Goal: Information Seeking & Learning: Compare options

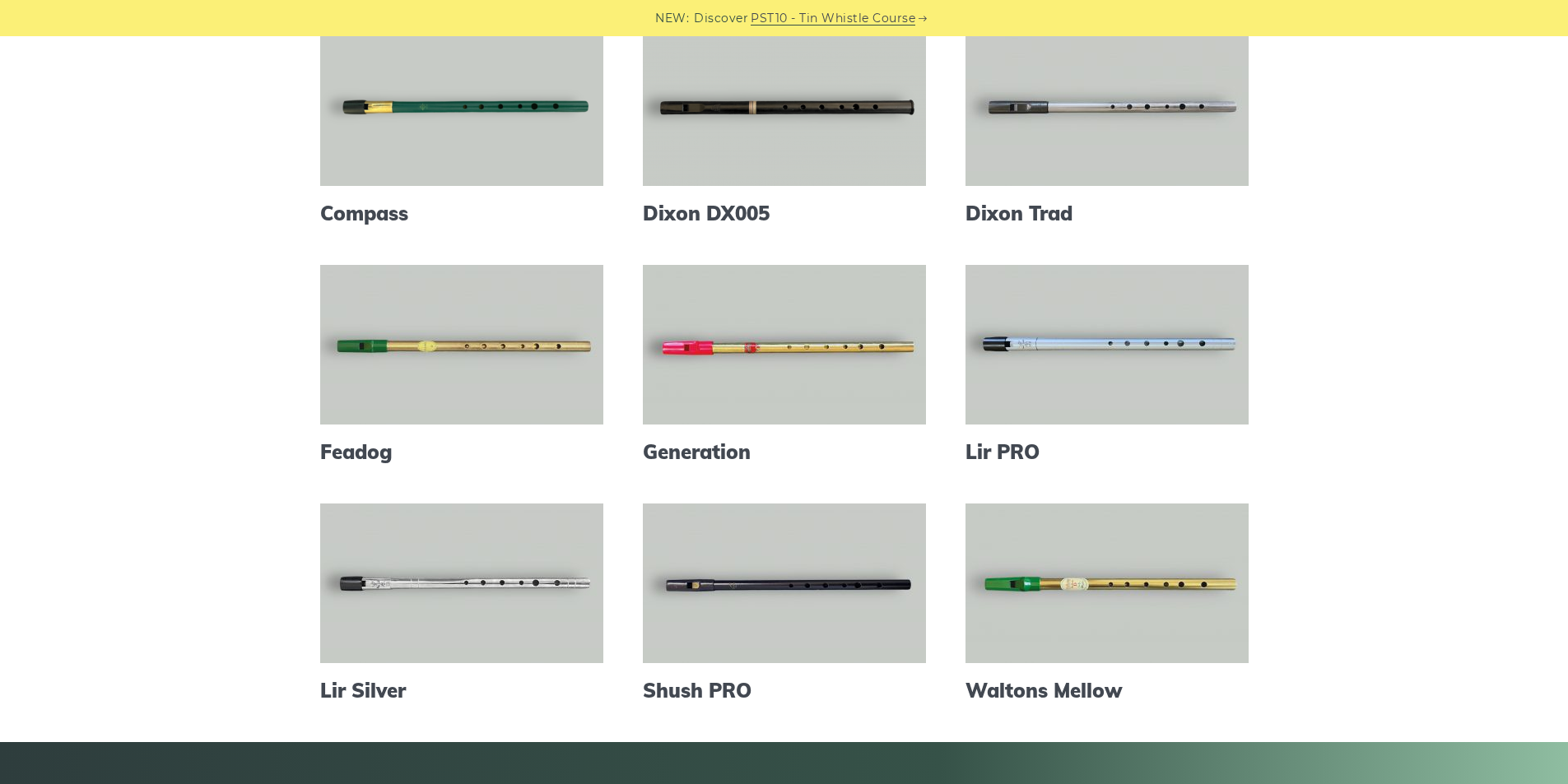
scroll to position [226, 0]
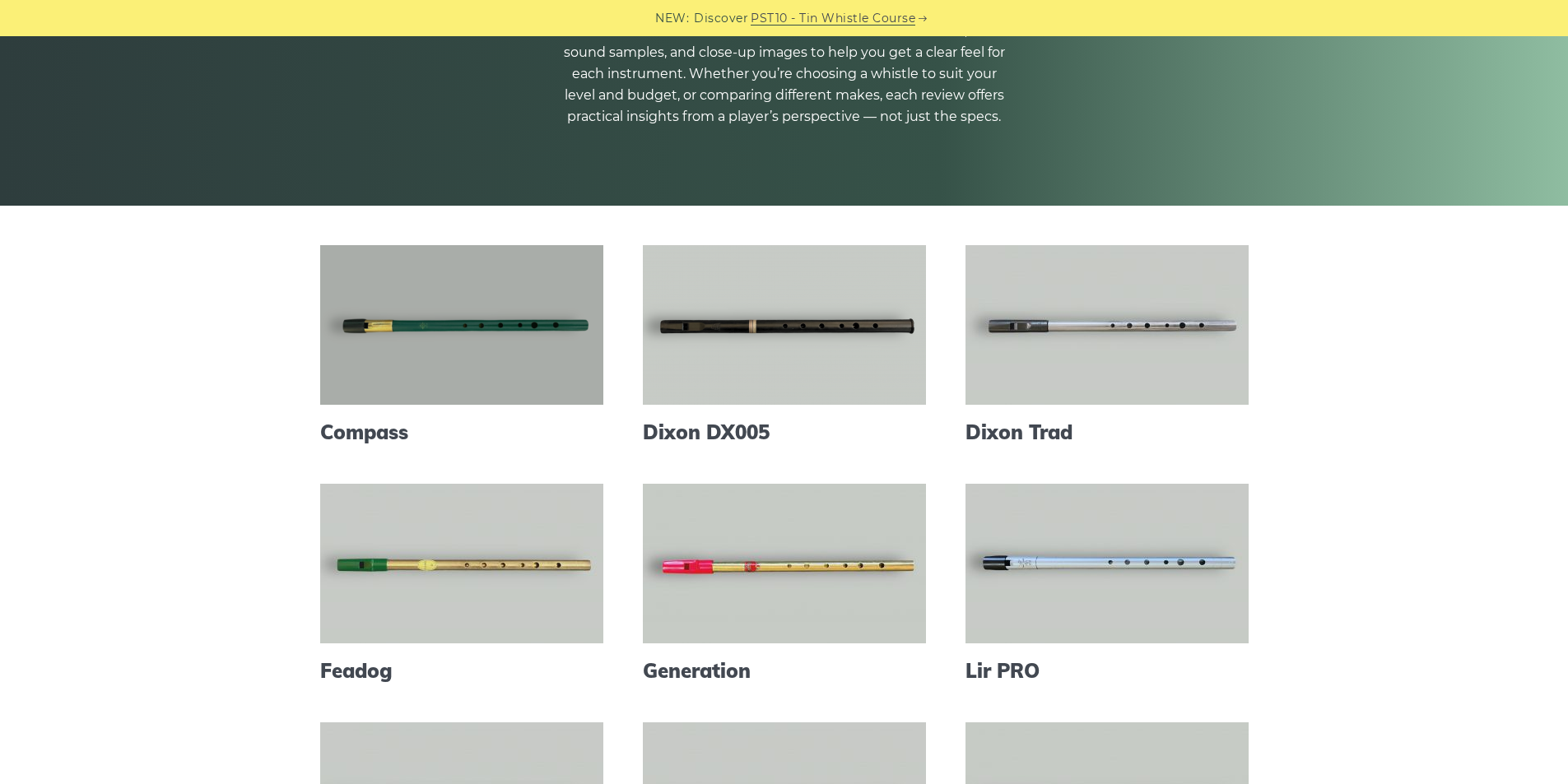
click at [449, 358] on link at bounding box center [462, 324] width 283 height 160
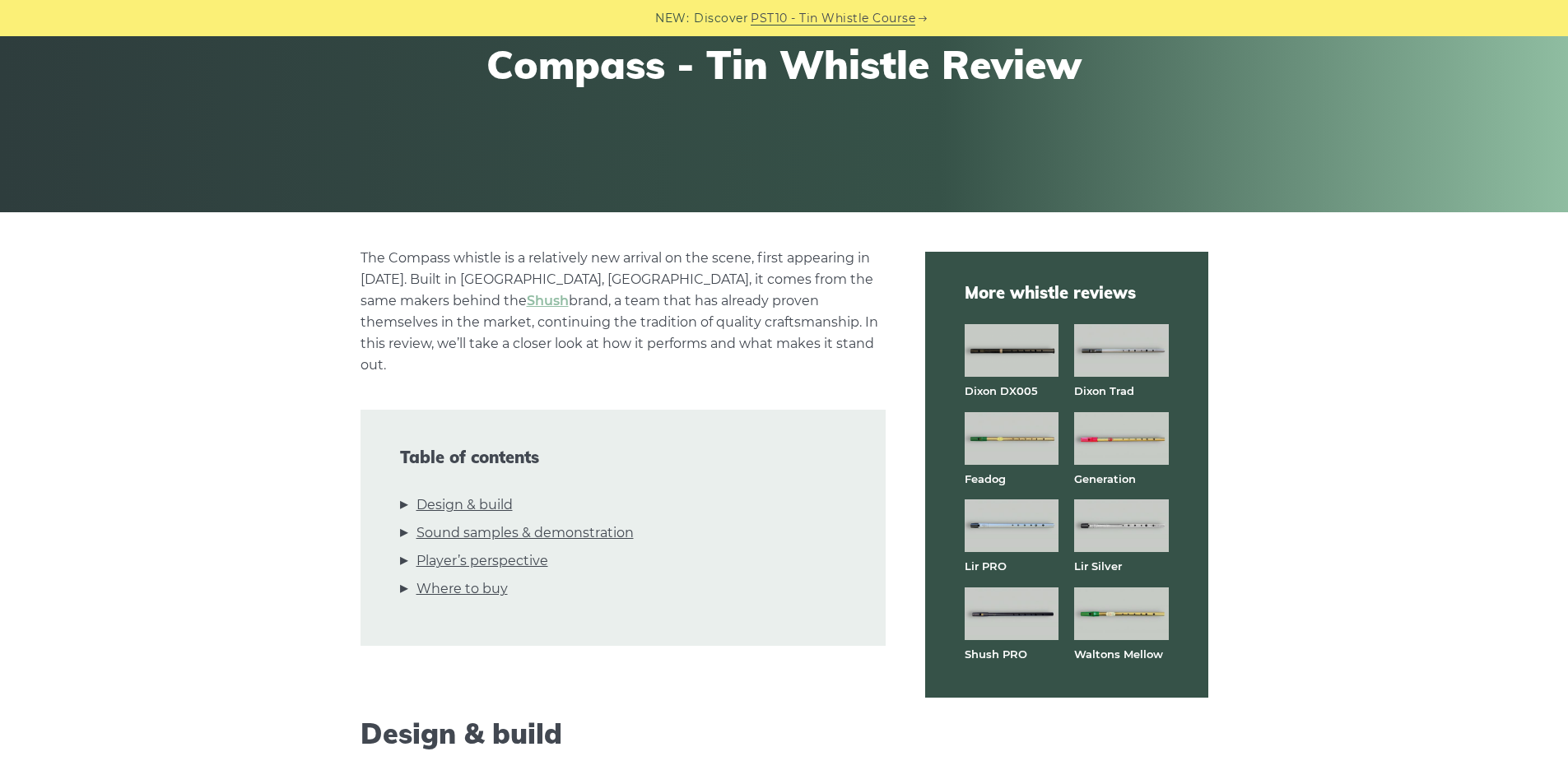
scroll to position [329, 0]
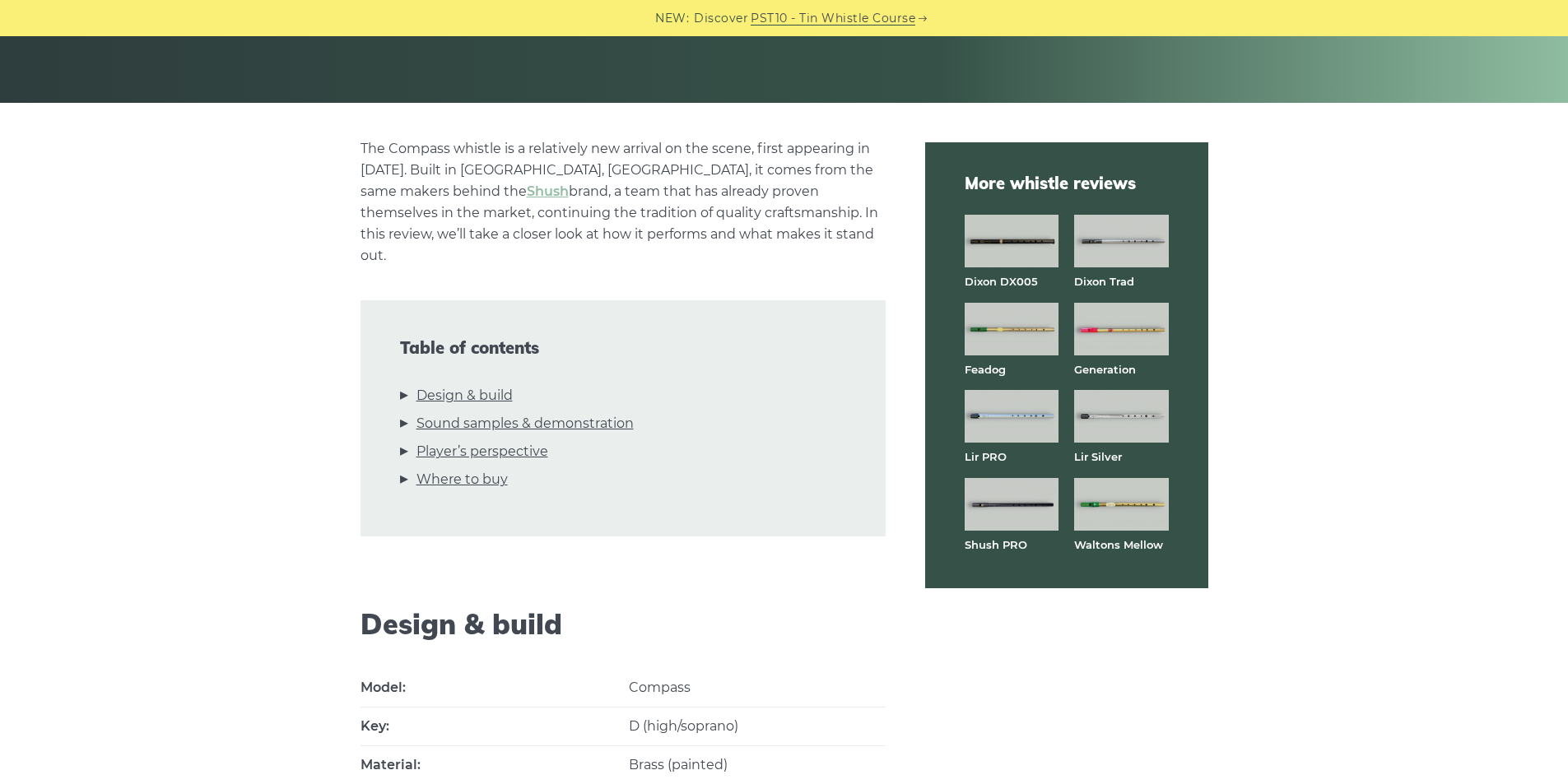
click at [1009, 327] on img at bounding box center [1012, 329] width 94 height 52
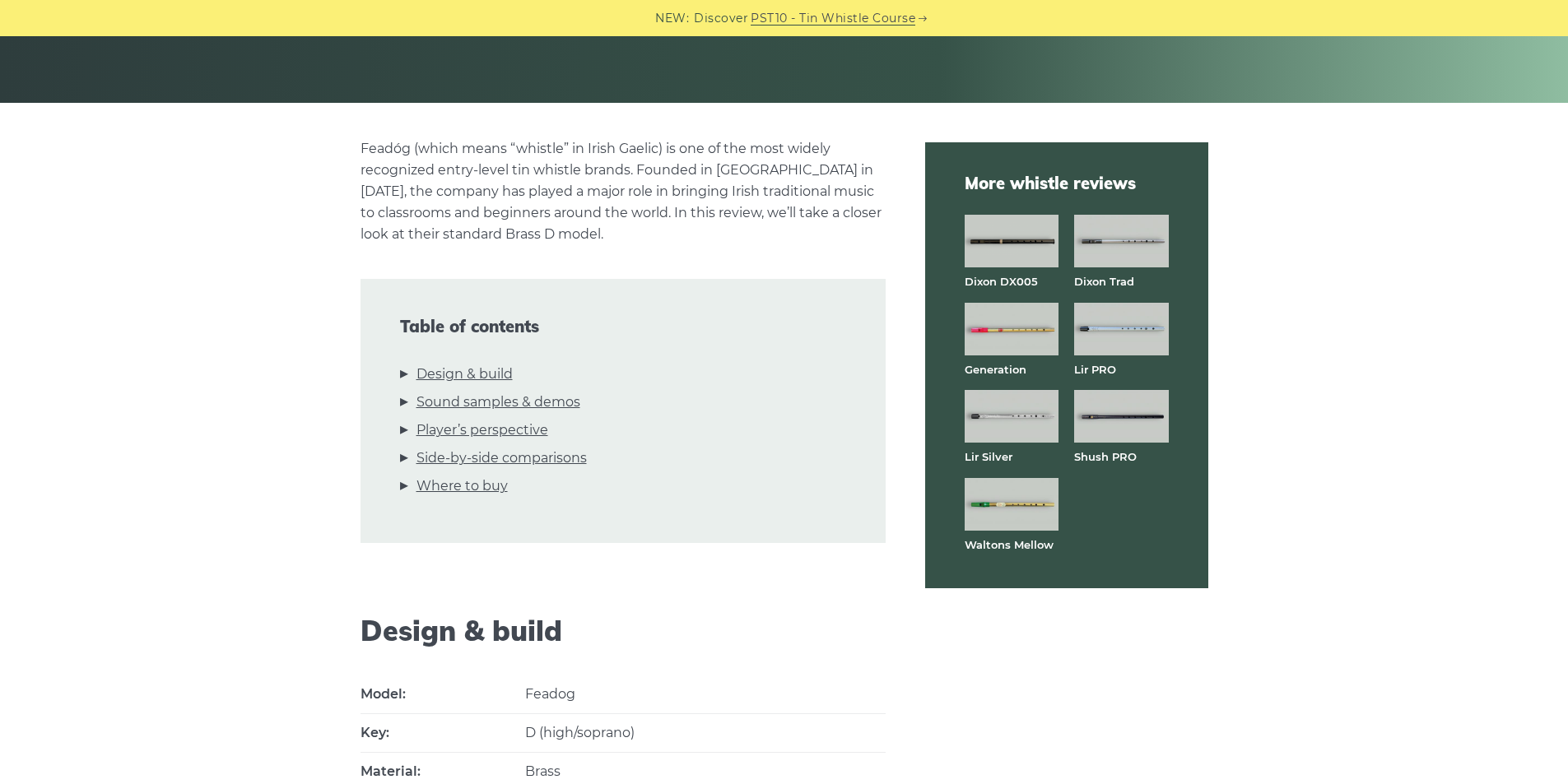
scroll to position [438, 0]
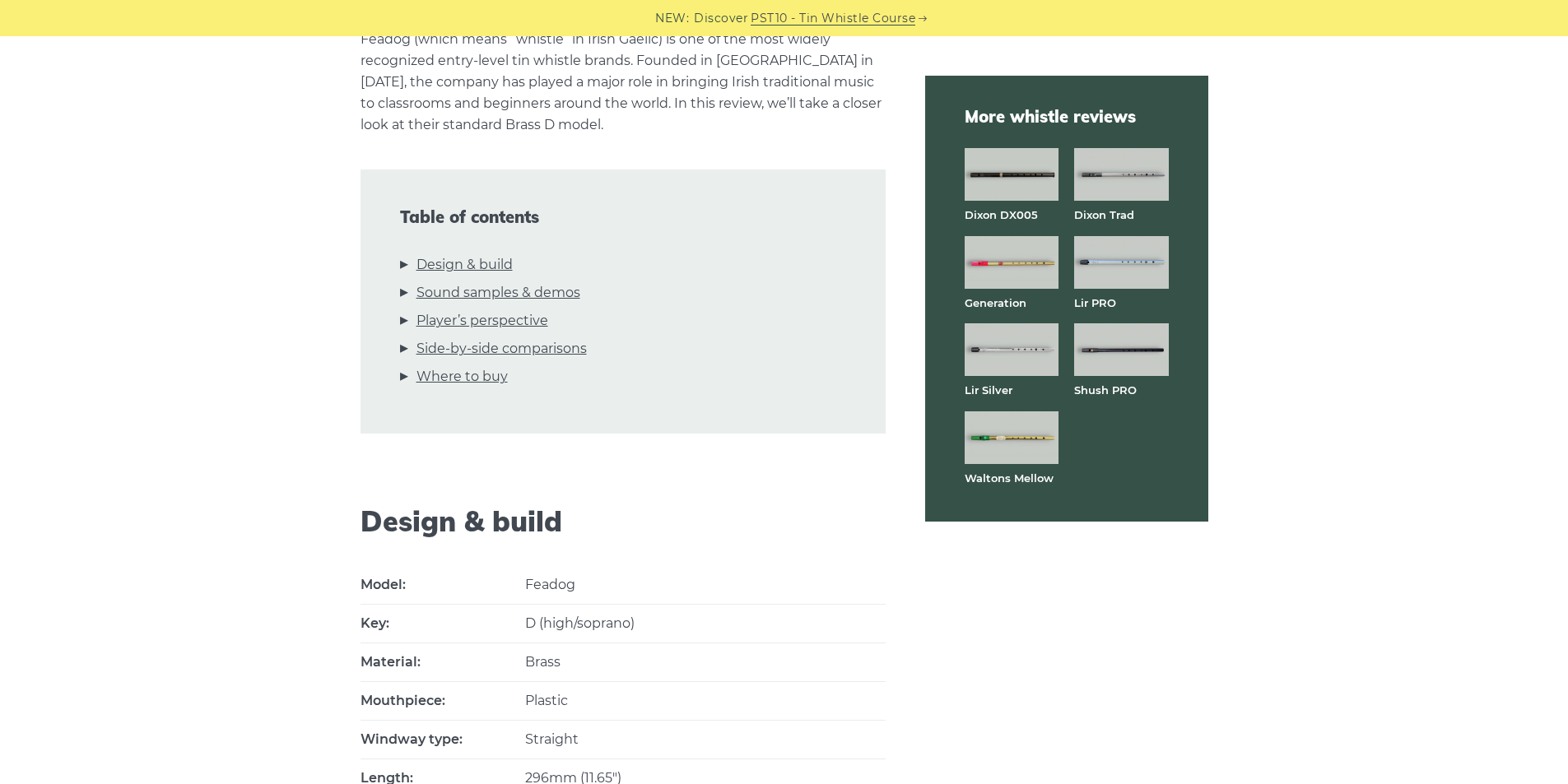
click at [1127, 360] on img at bounding box center [1121, 349] width 94 height 52
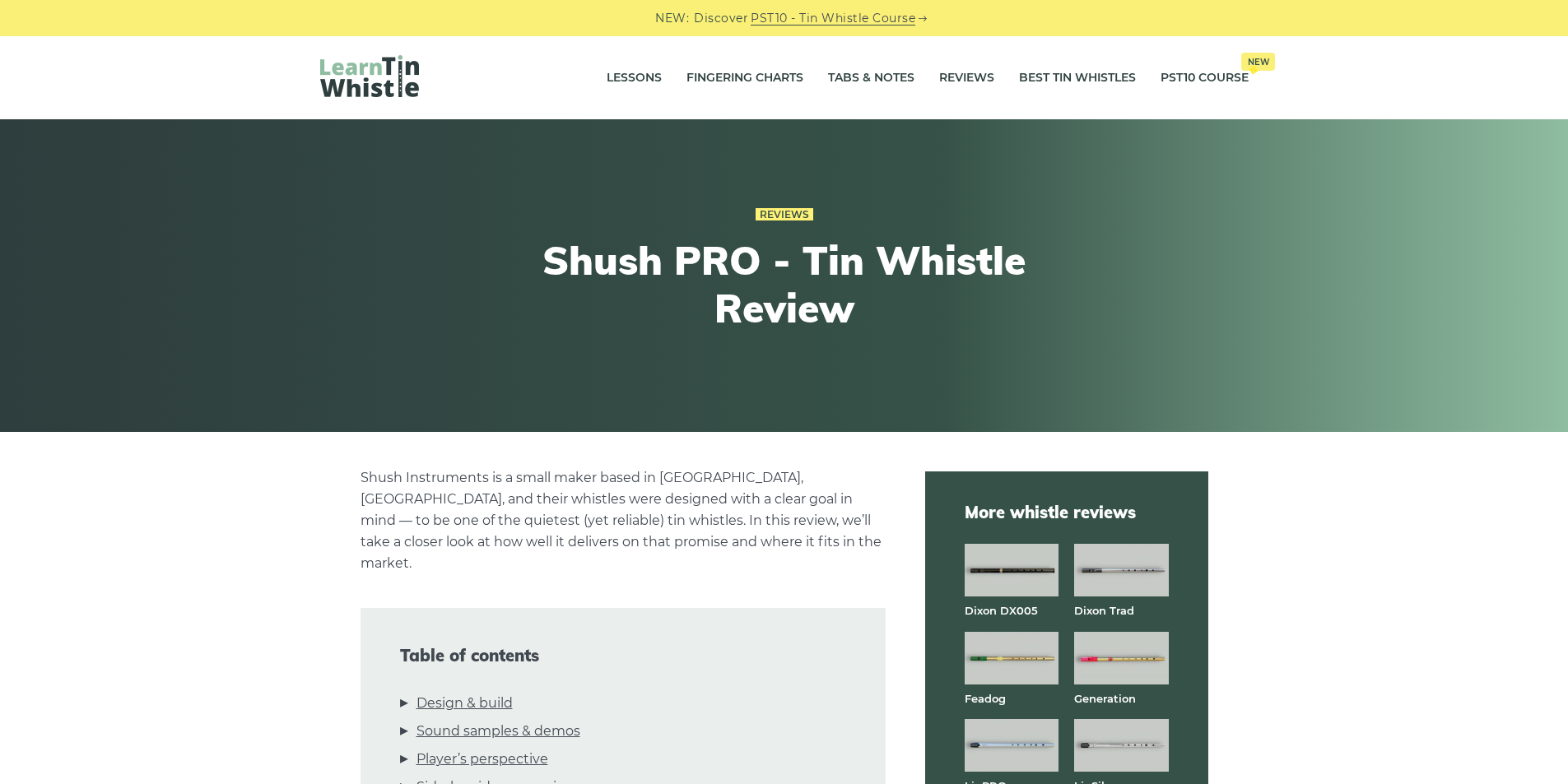
scroll to position [329, 0]
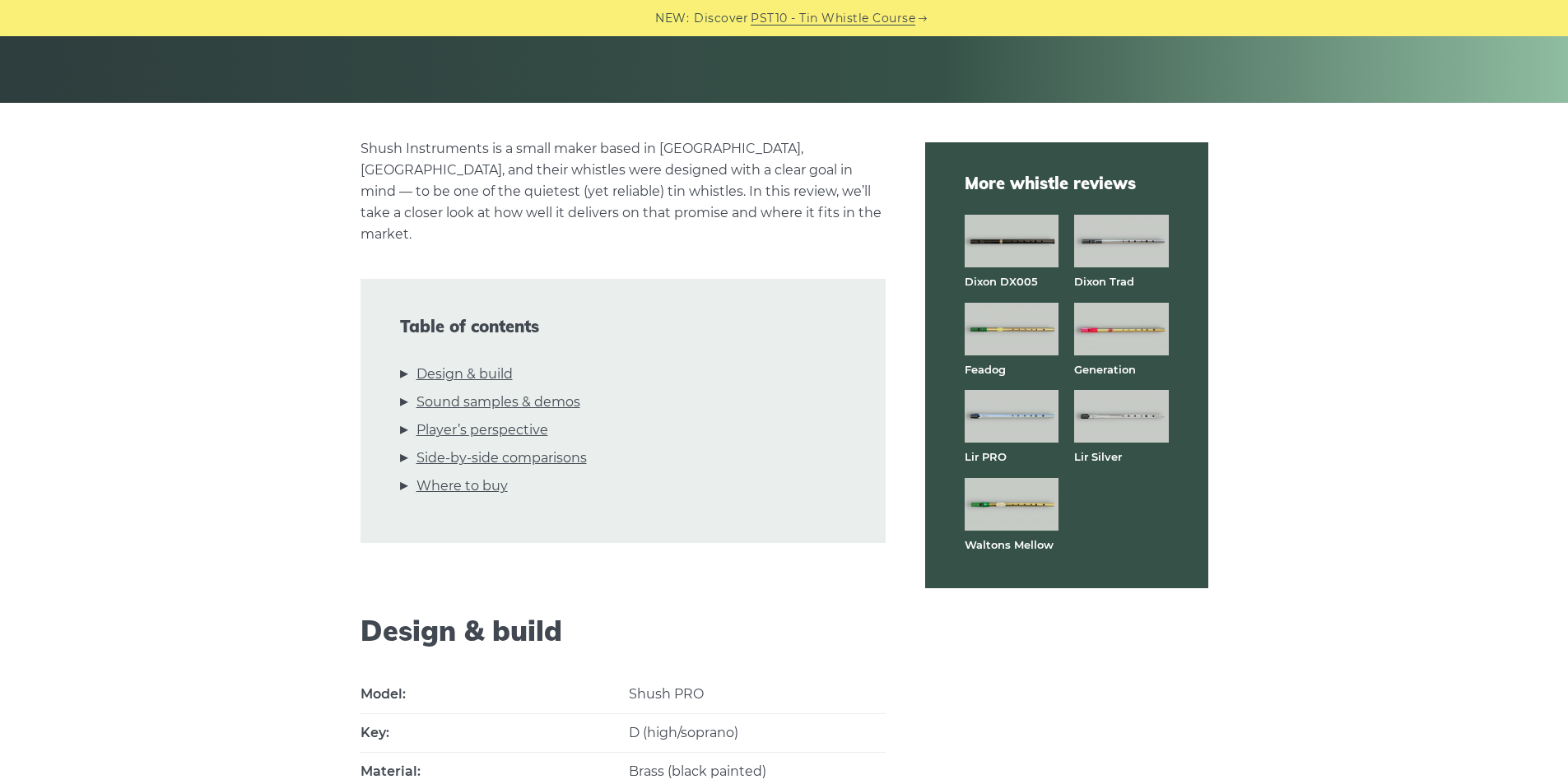
click at [1023, 511] on img at bounding box center [1012, 505] width 94 height 52
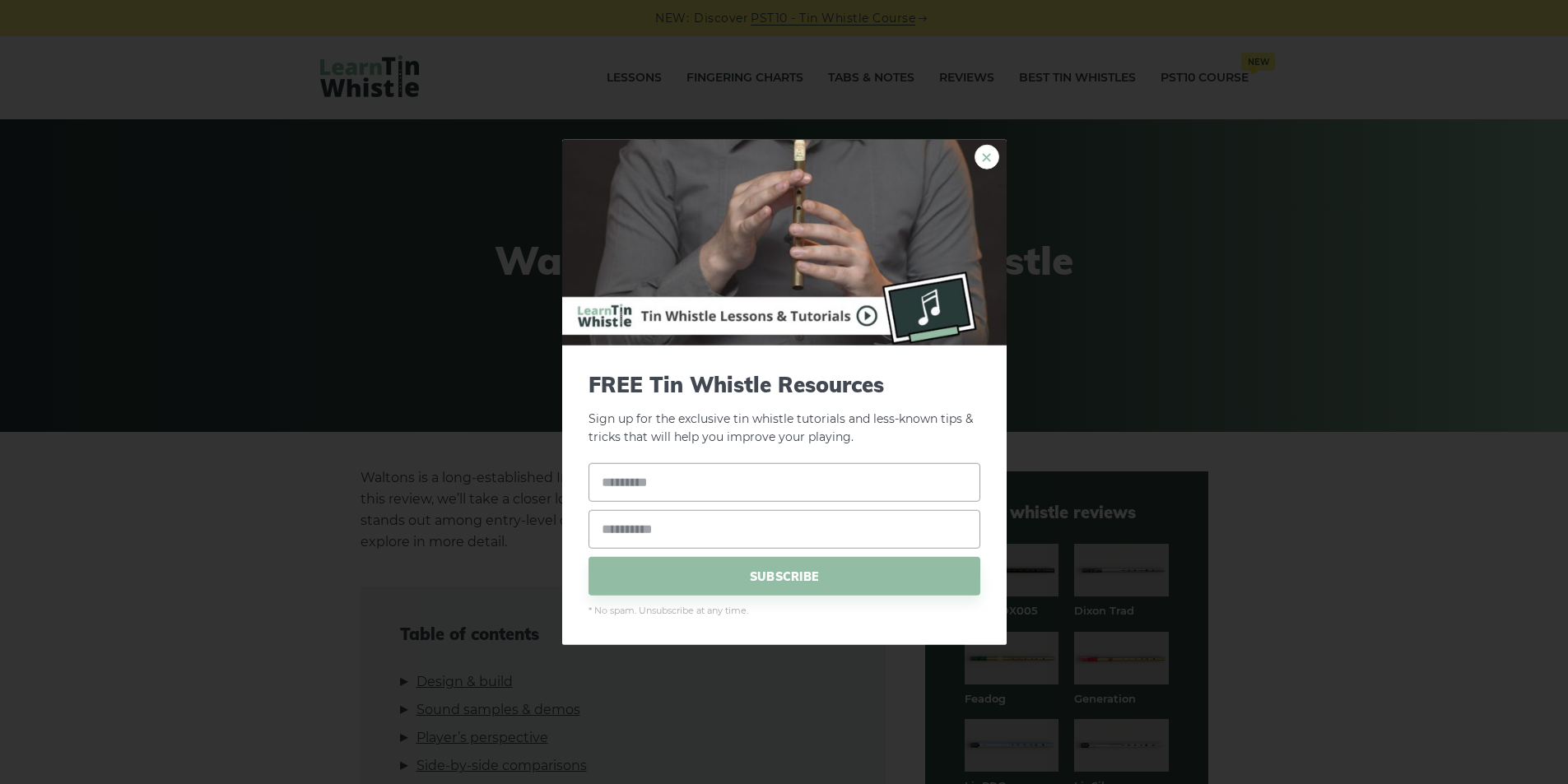
click at [985, 158] on link "×" at bounding box center [986, 156] width 24 height 24
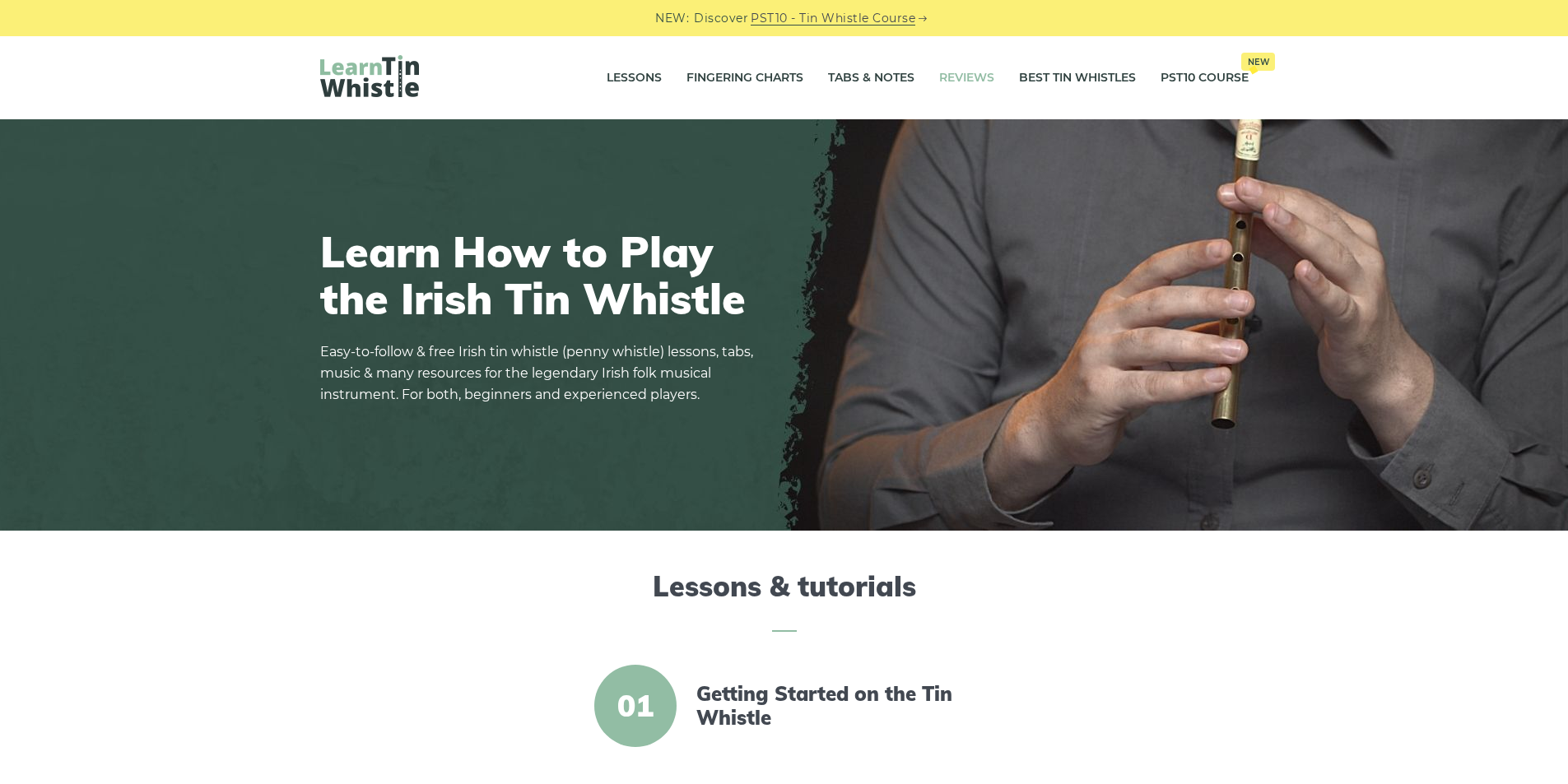
click at [953, 75] on link "Reviews" at bounding box center [967, 78] width 55 height 41
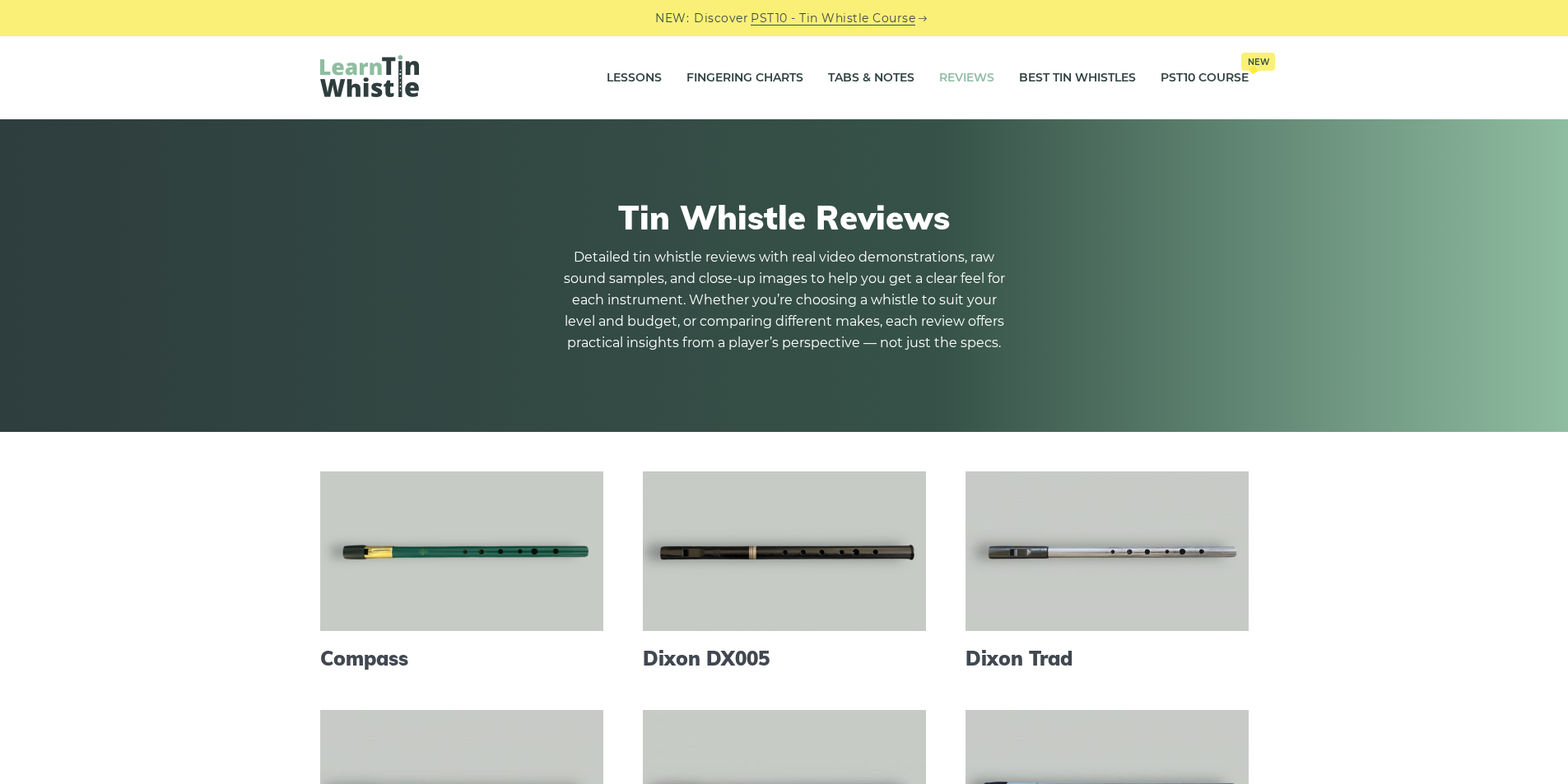
scroll to position [220, 0]
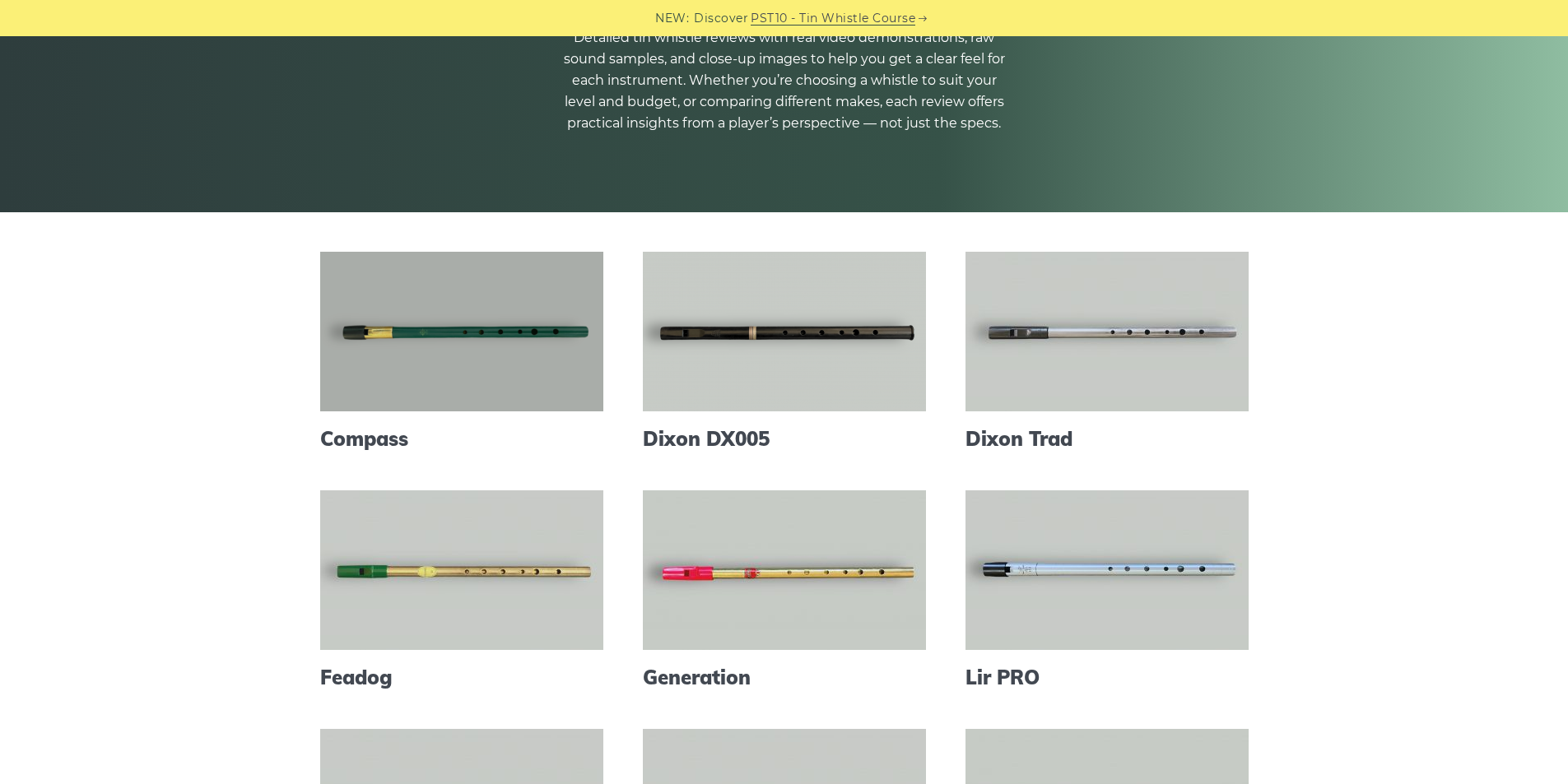
click at [498, 369] on link at bounding box center [462, 331] width 283 height 160
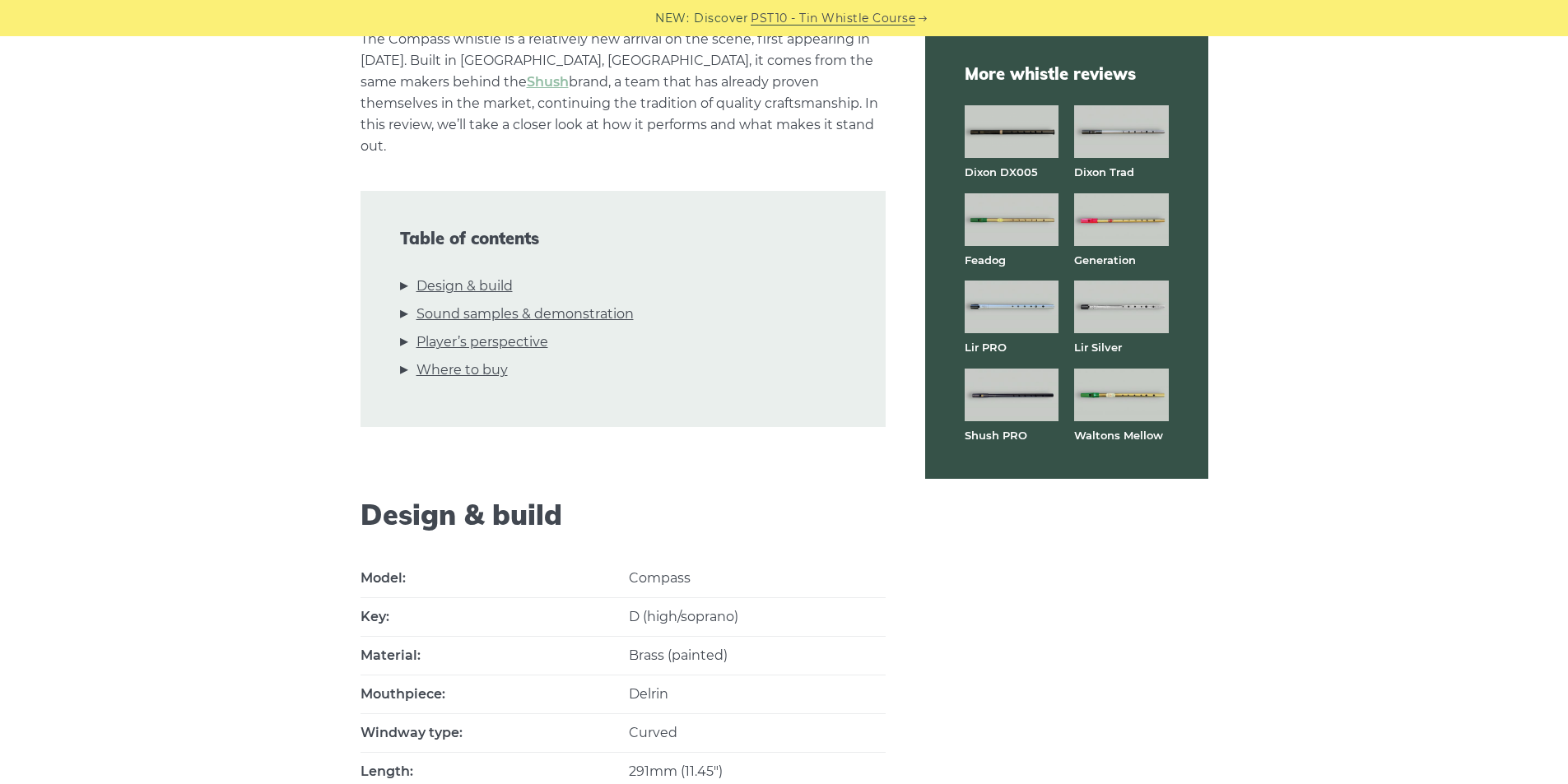
scroll to position [329, 0]
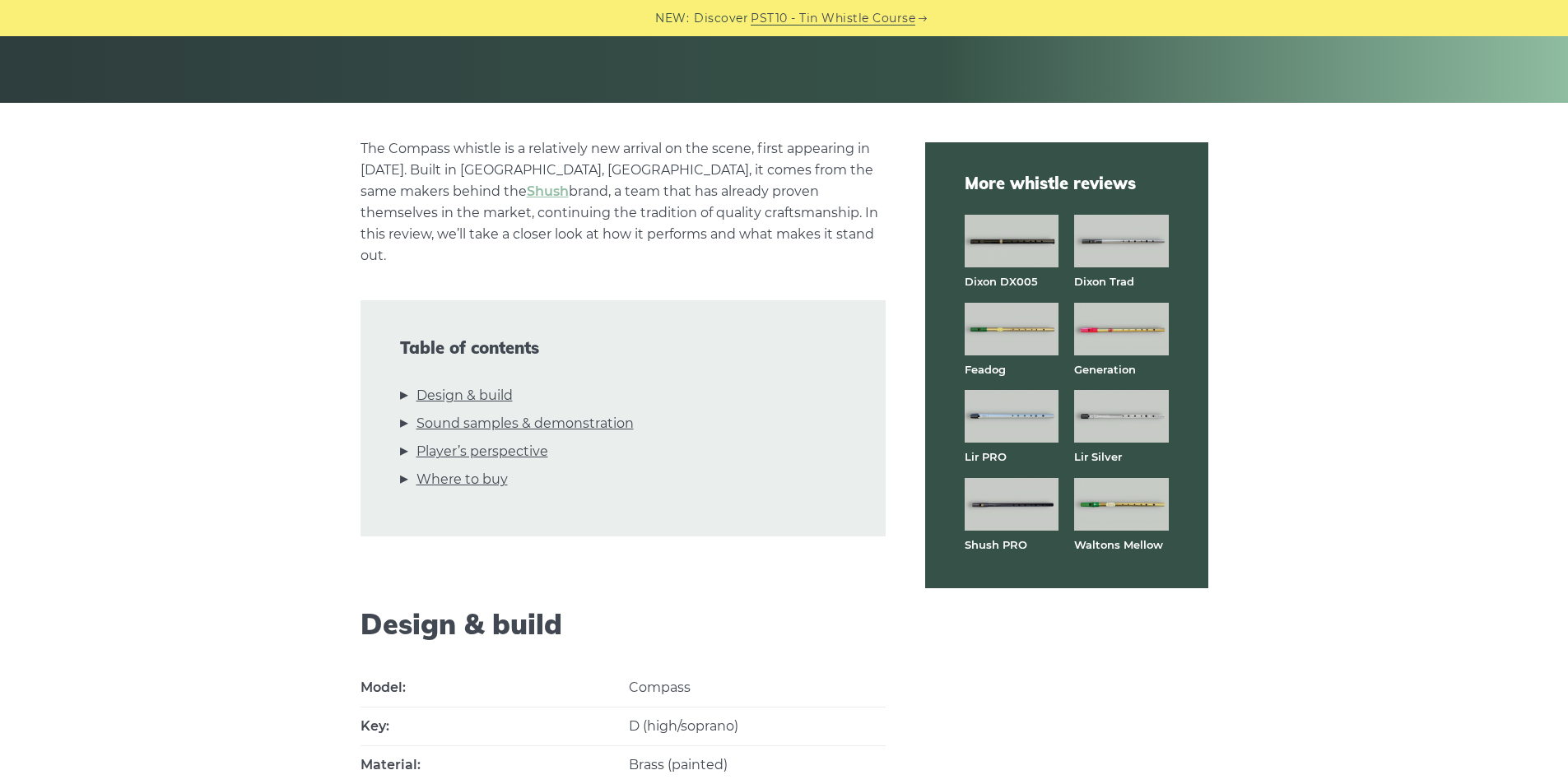
click at [1019, 332] on img at bounding box center [1012, 329] width 94 height 52
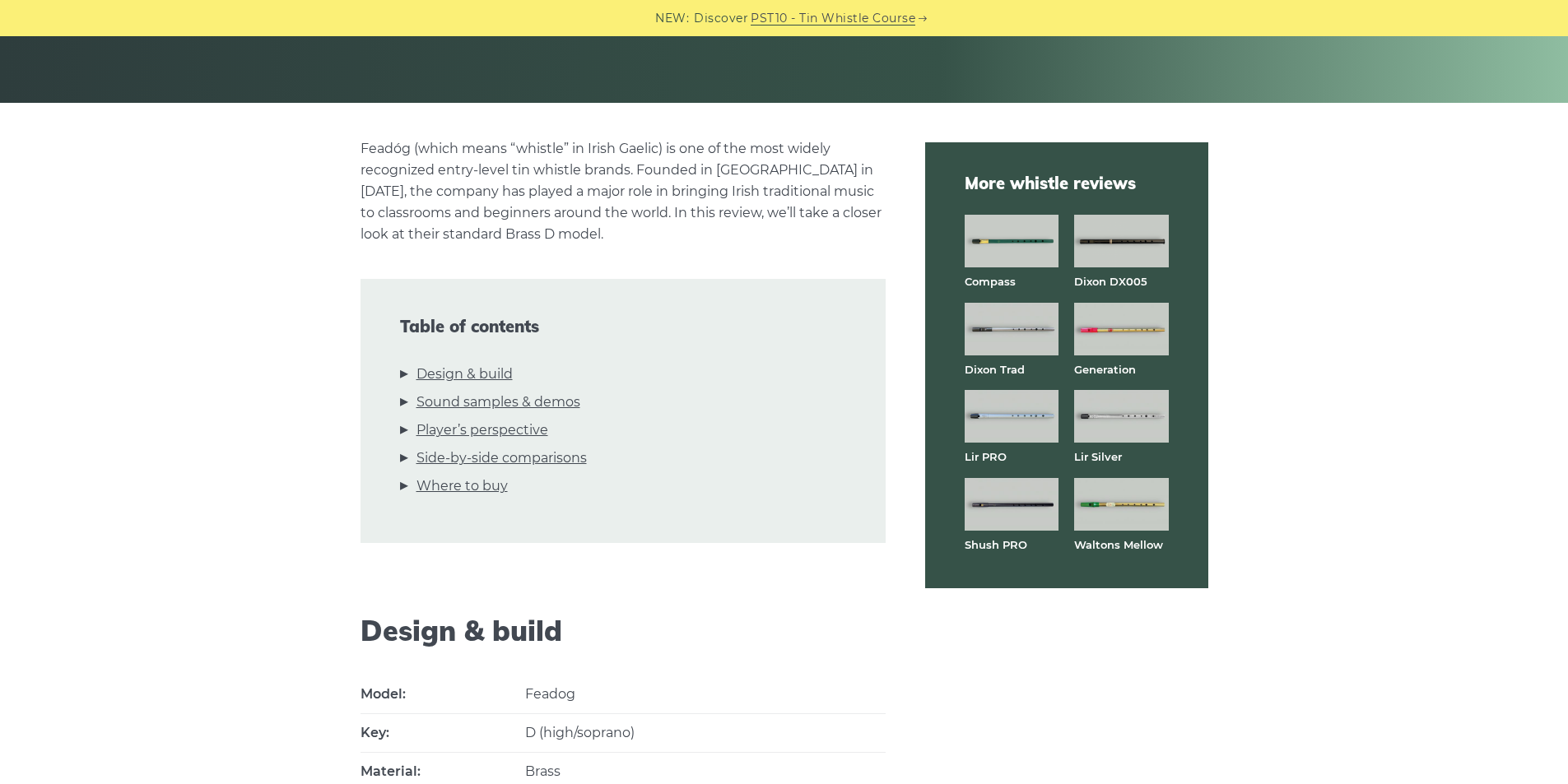
scroll to position [220, 0]
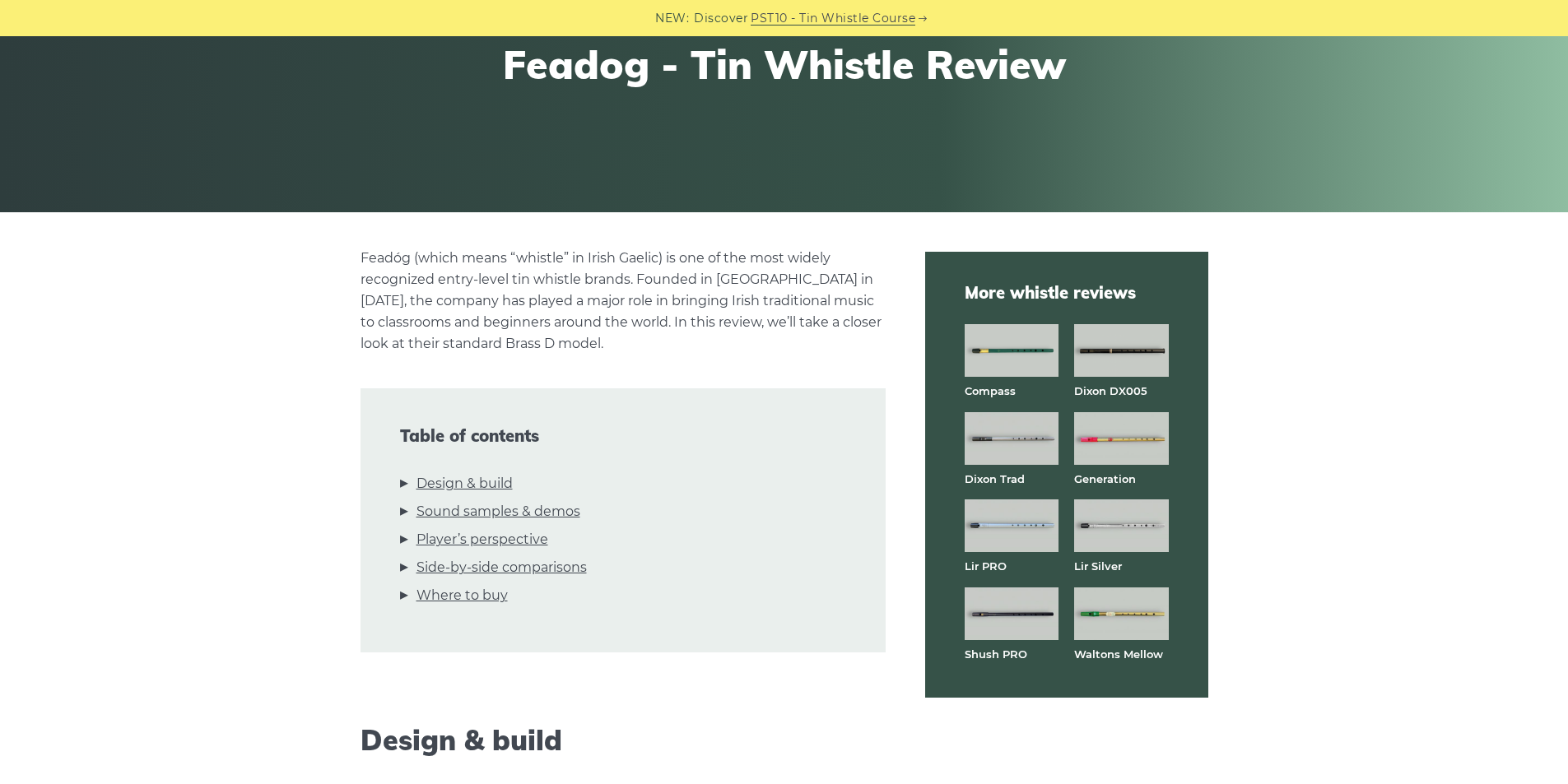
click at [1115, 366] on img at bounding box center [1121, 350] width 94 height 52
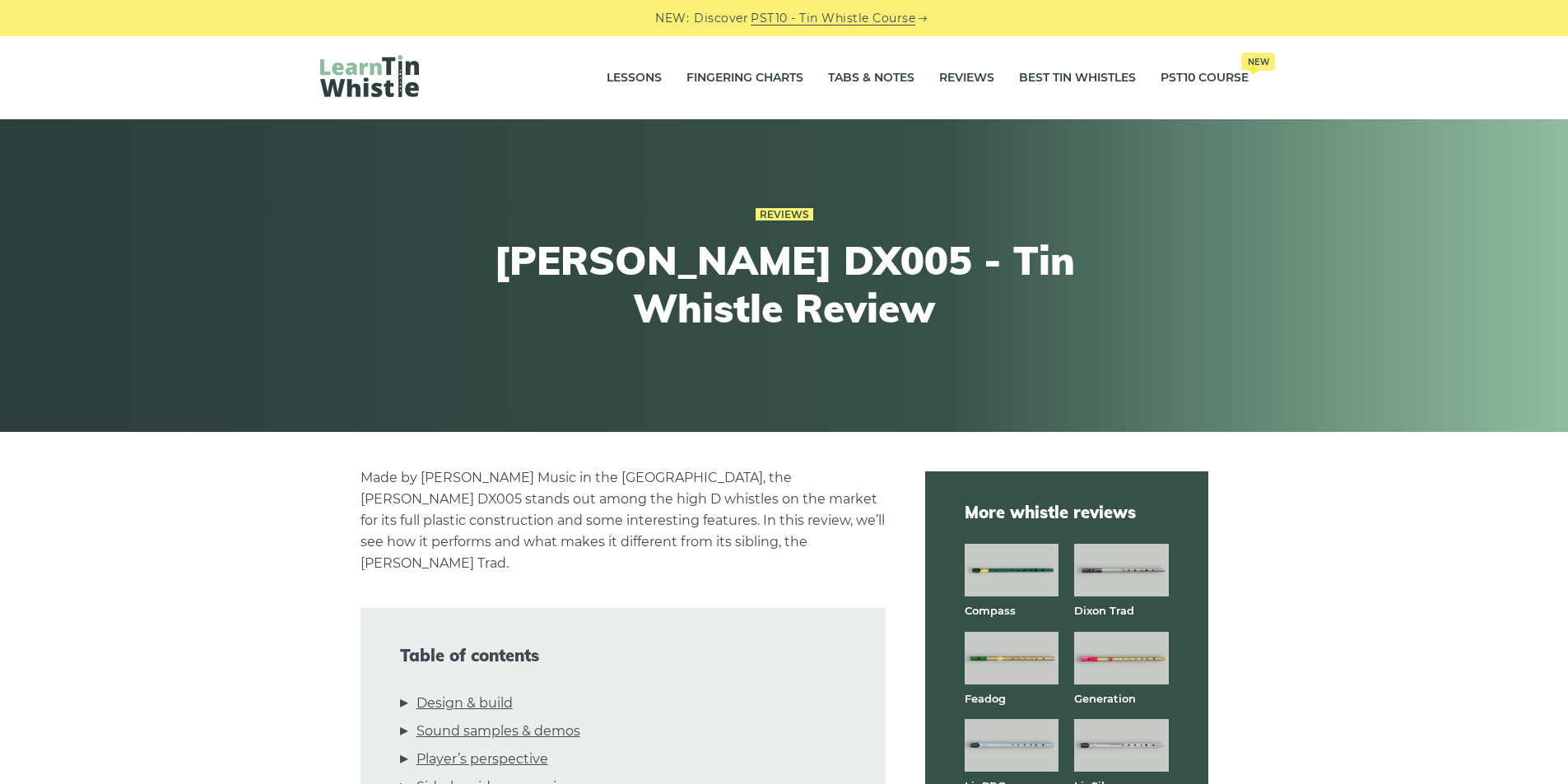
click at [1014, 568] on img at bounding box center [1012, 570] width 94 height 52
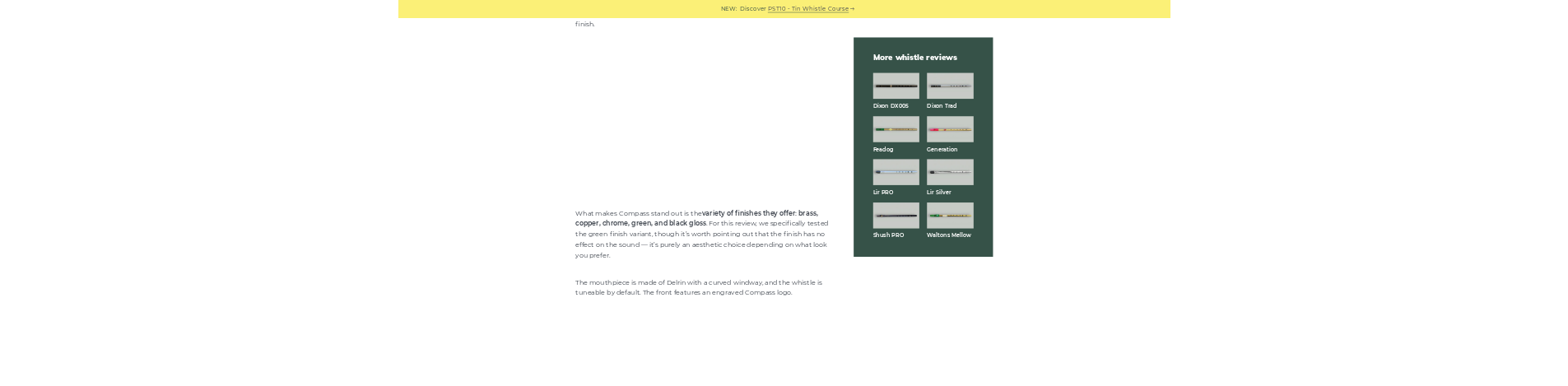
scroll to position [2194, 0]
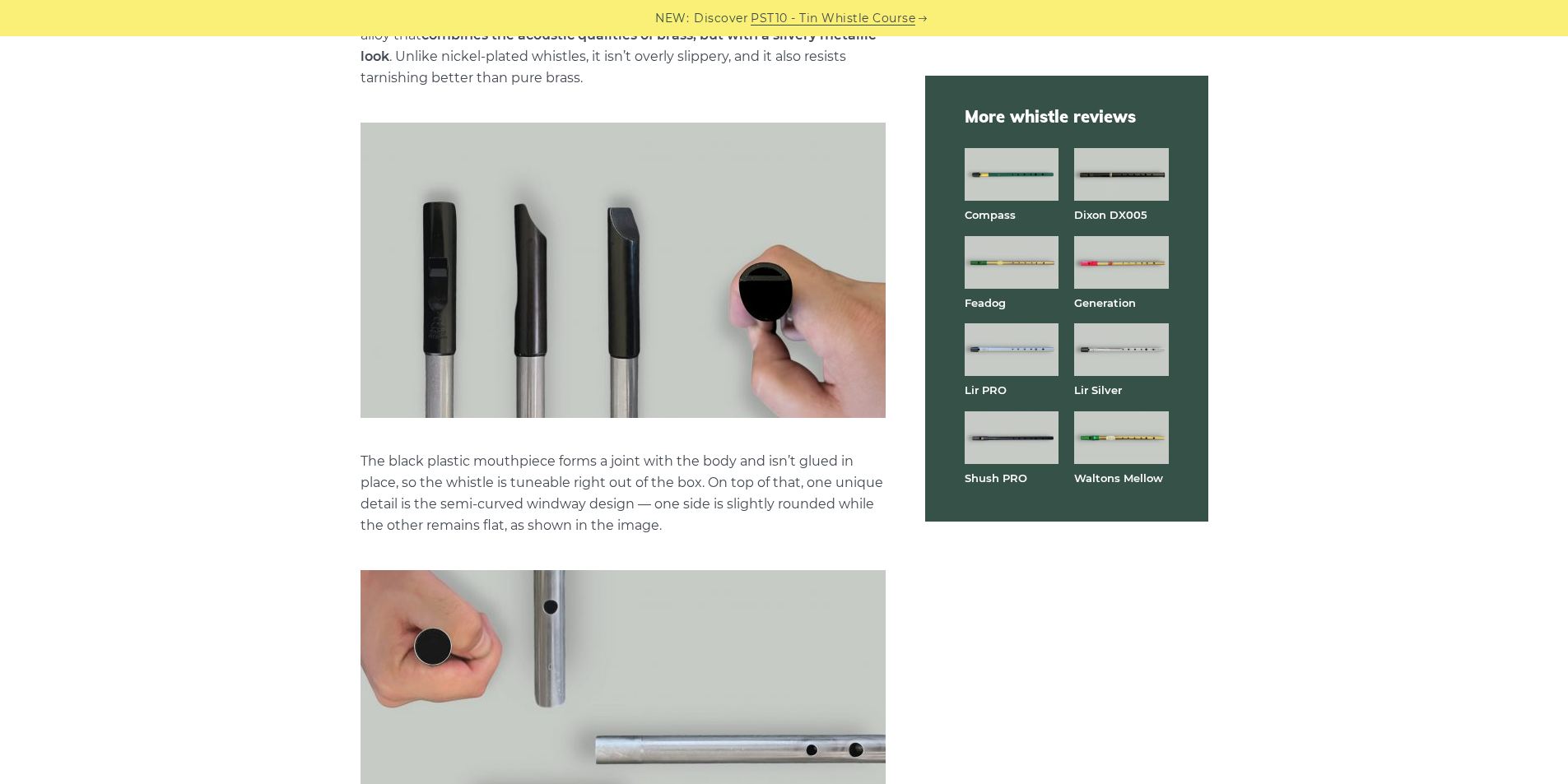
scroll to position [1097, 0]
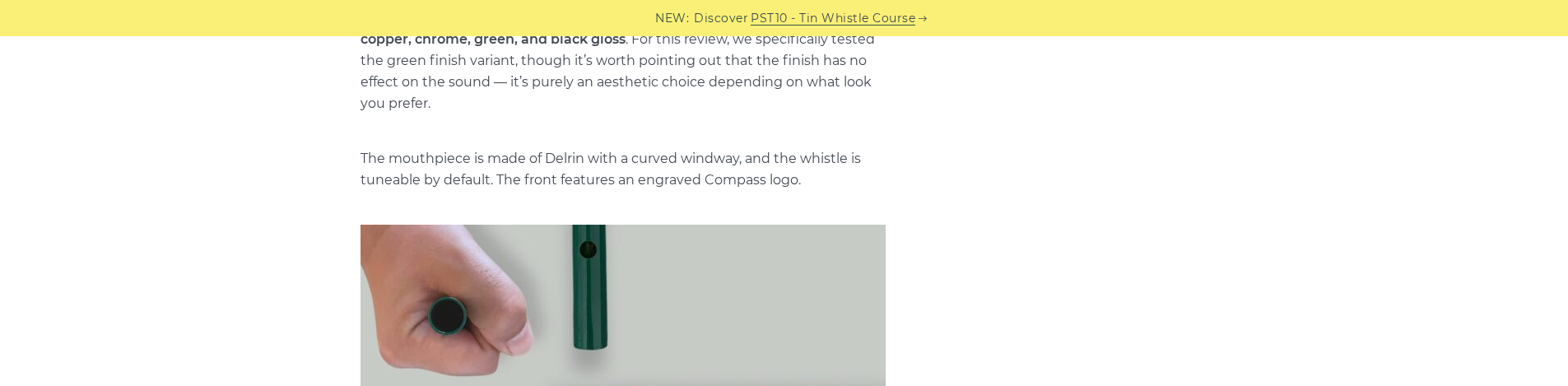
scroll to position [2280, 0]
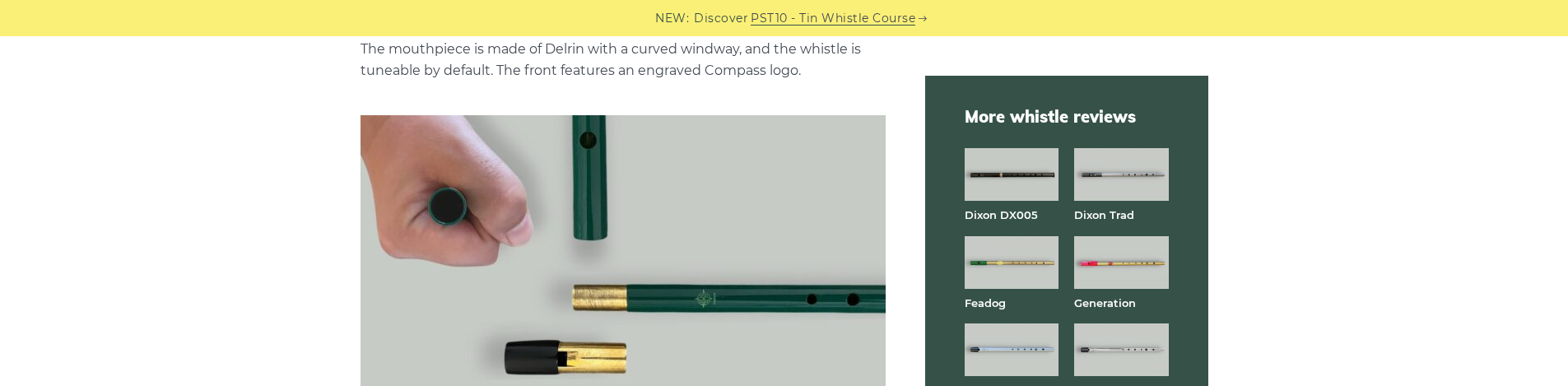
click at [1023, 179] on img at bounding box center [1012, 174] width 94 height 52
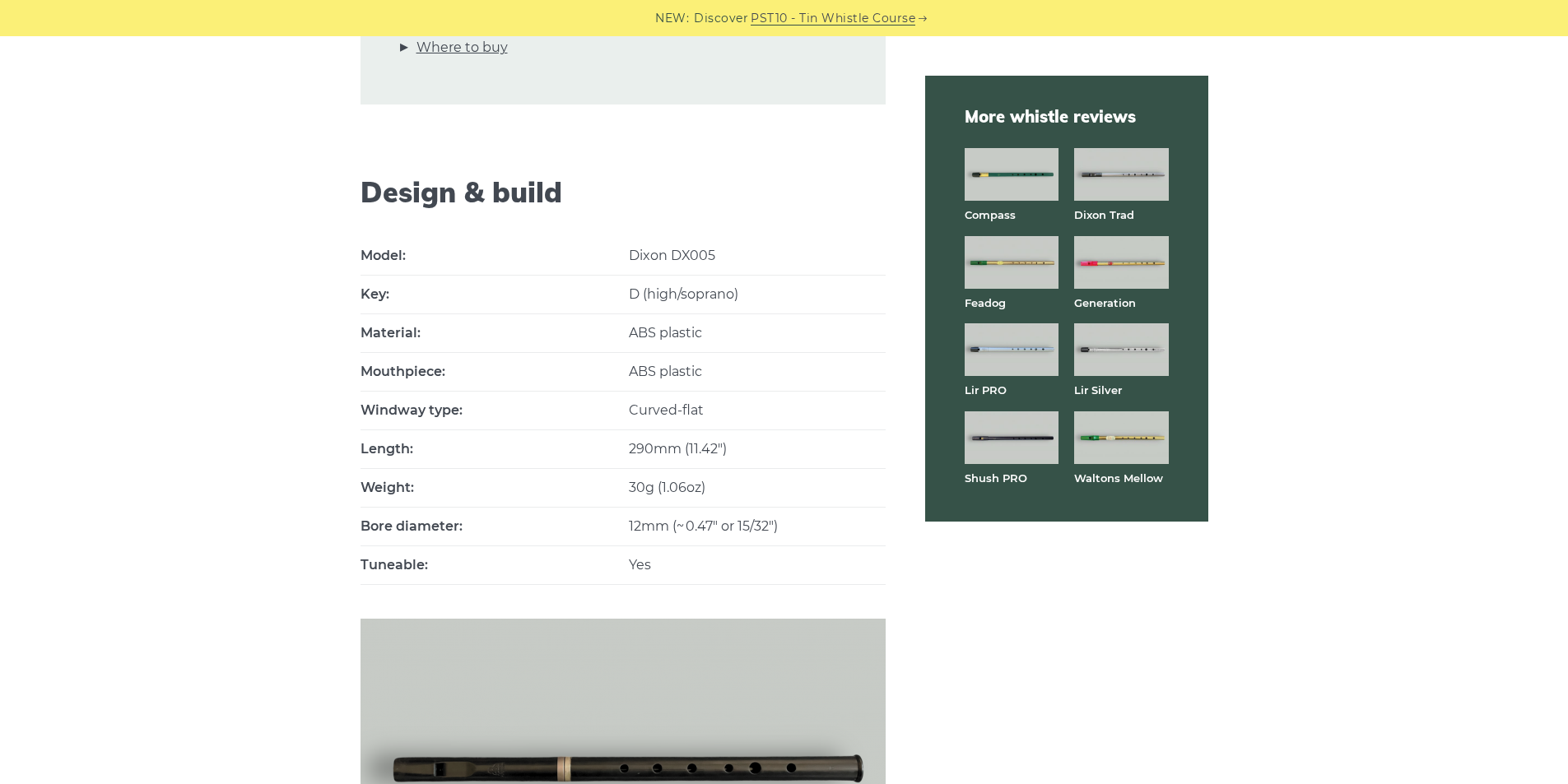
scroll to position [877, 0]
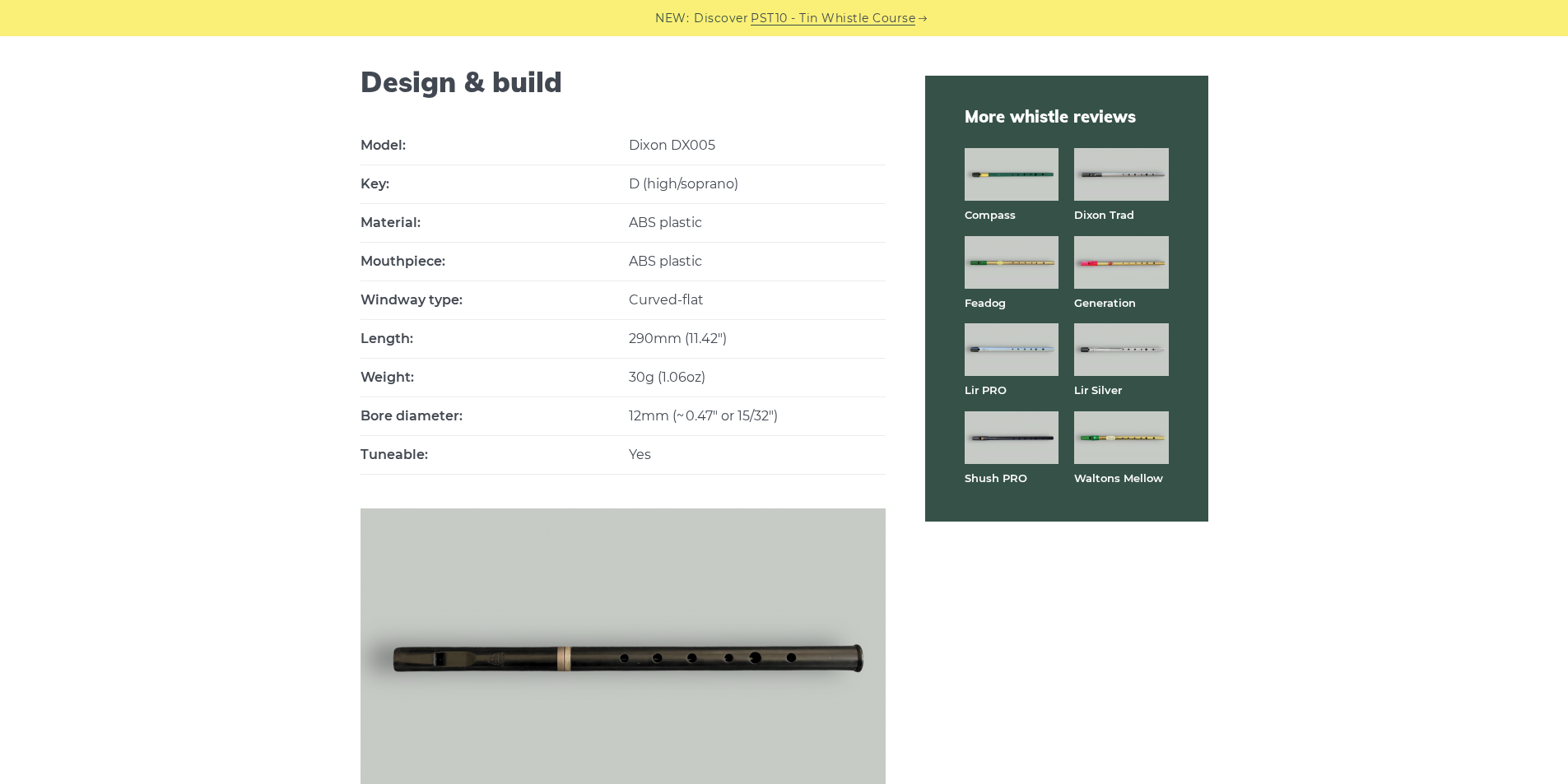
click at [1127, 178] on img at bounding box center [1121, 174] width 94 height 52
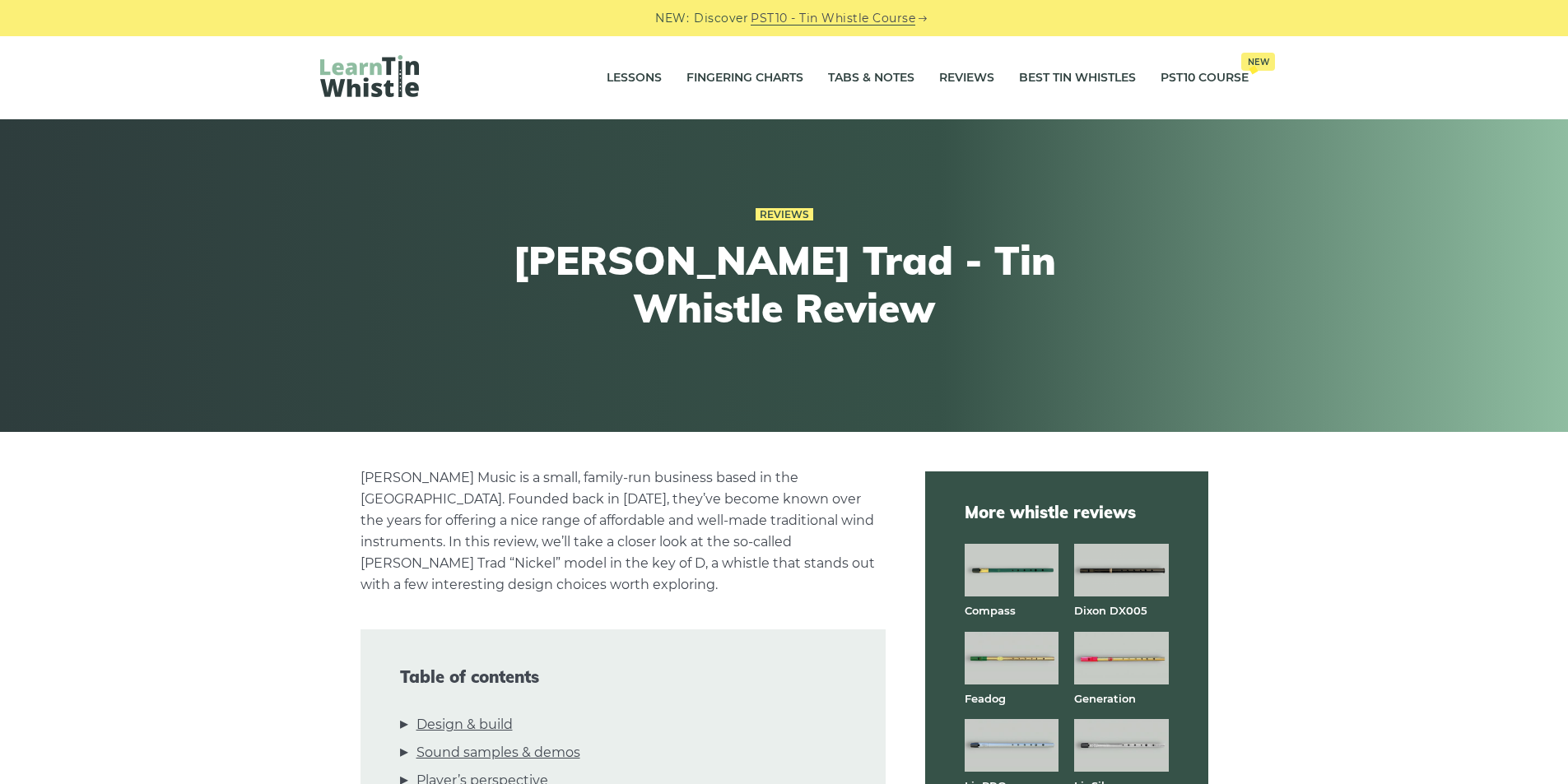
scroll to position [329, 0]
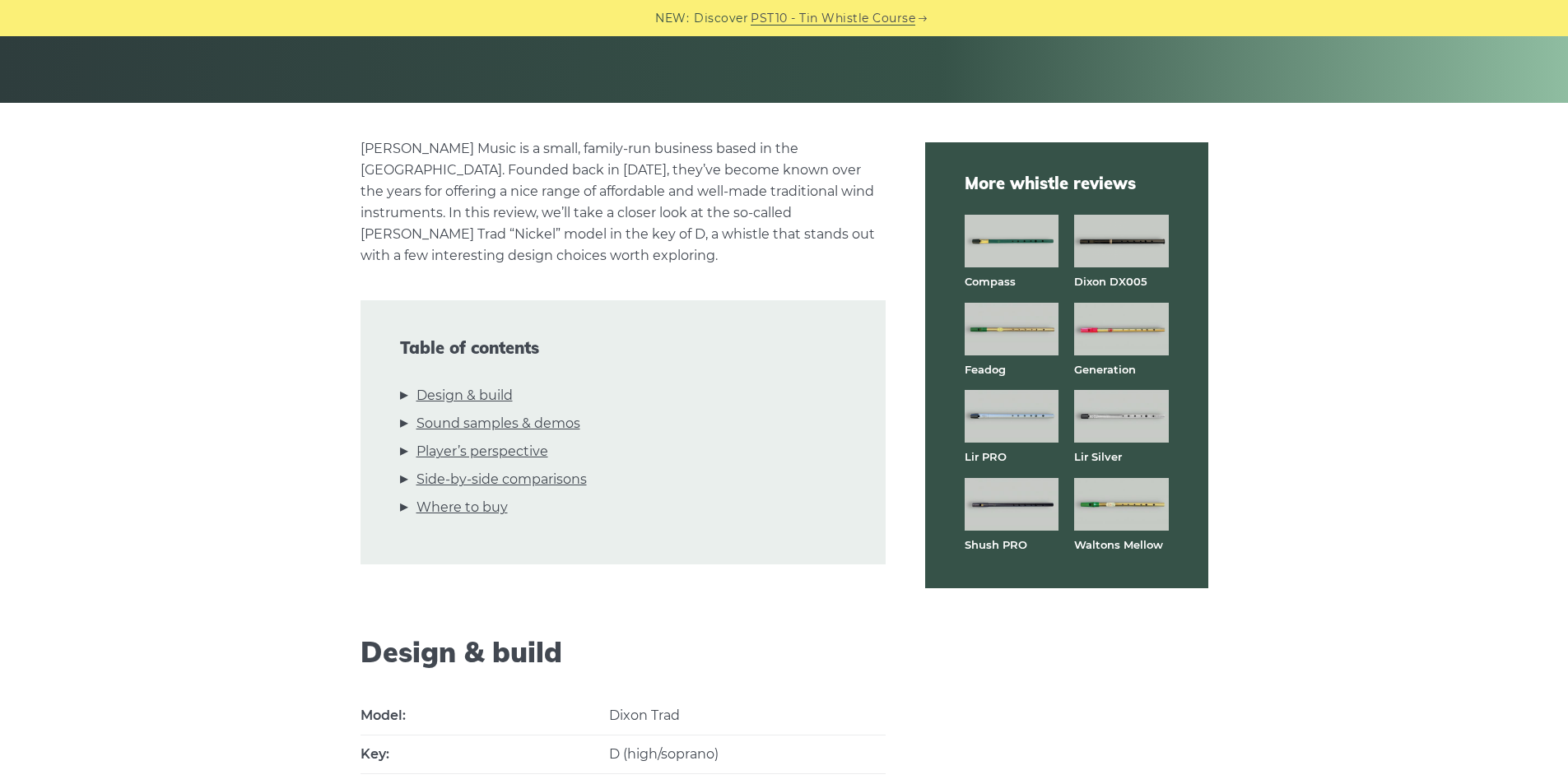
drag, startPoint x: 1120, startPoint y: 421, endPoint x: 1084, endPoint y: 433, distance: 37.9
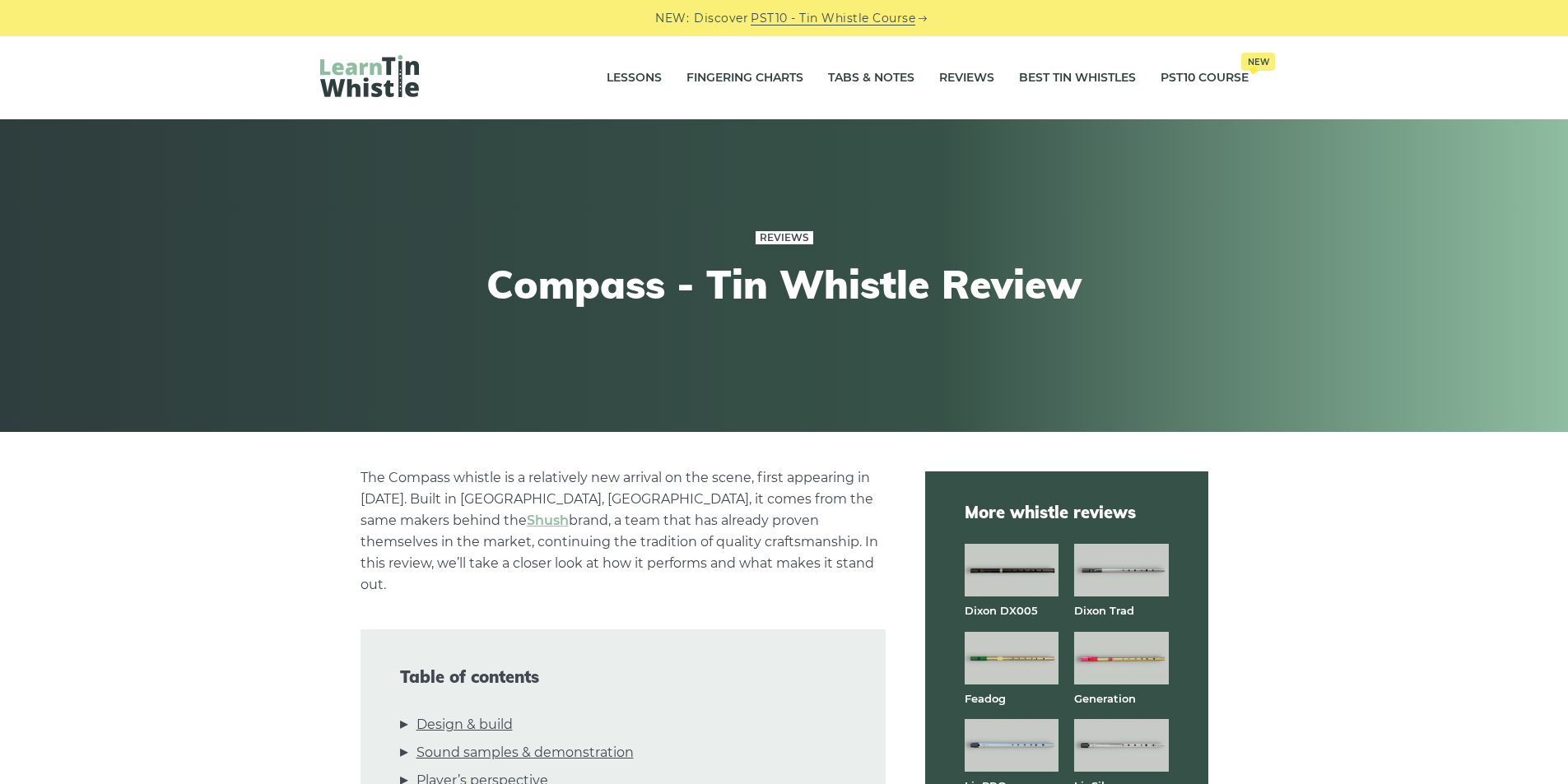
click at [799, 240] on link "Reviews" at bounding box center [784, 237] width 58 height 13
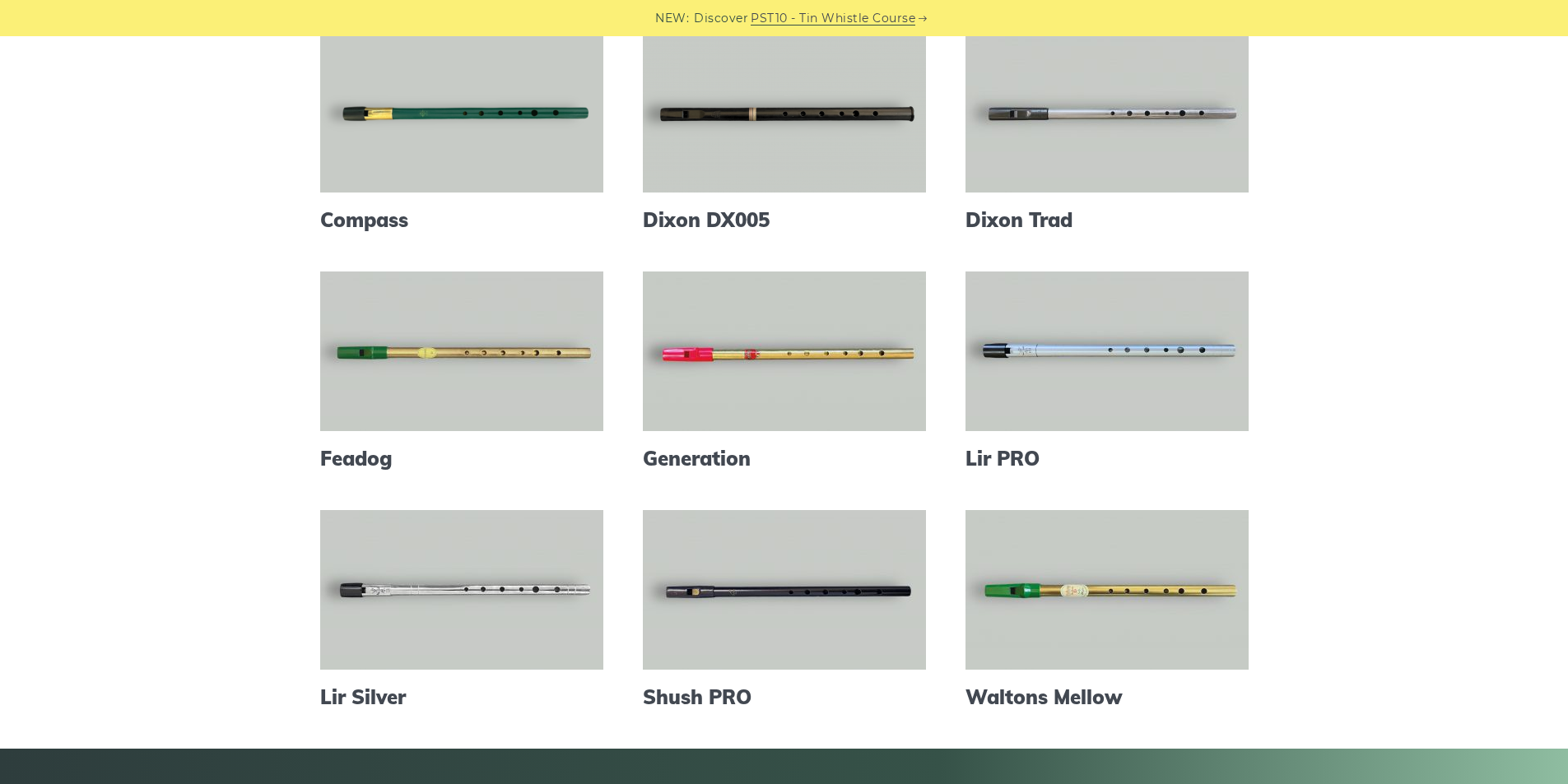
scroll to position [220, 0]
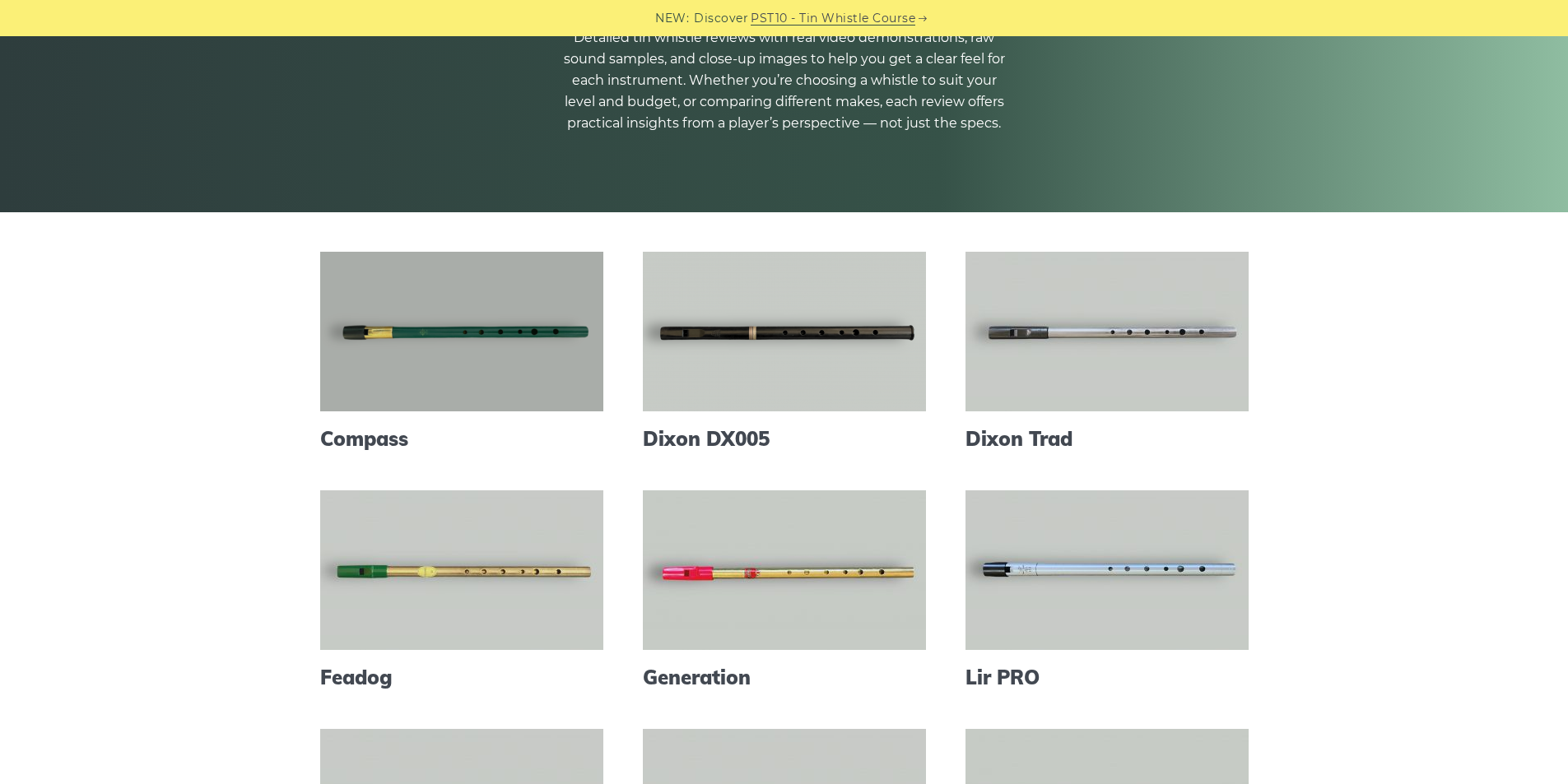
click at [450, 346] on link at bounding box center [462, 331] width 283 height 160
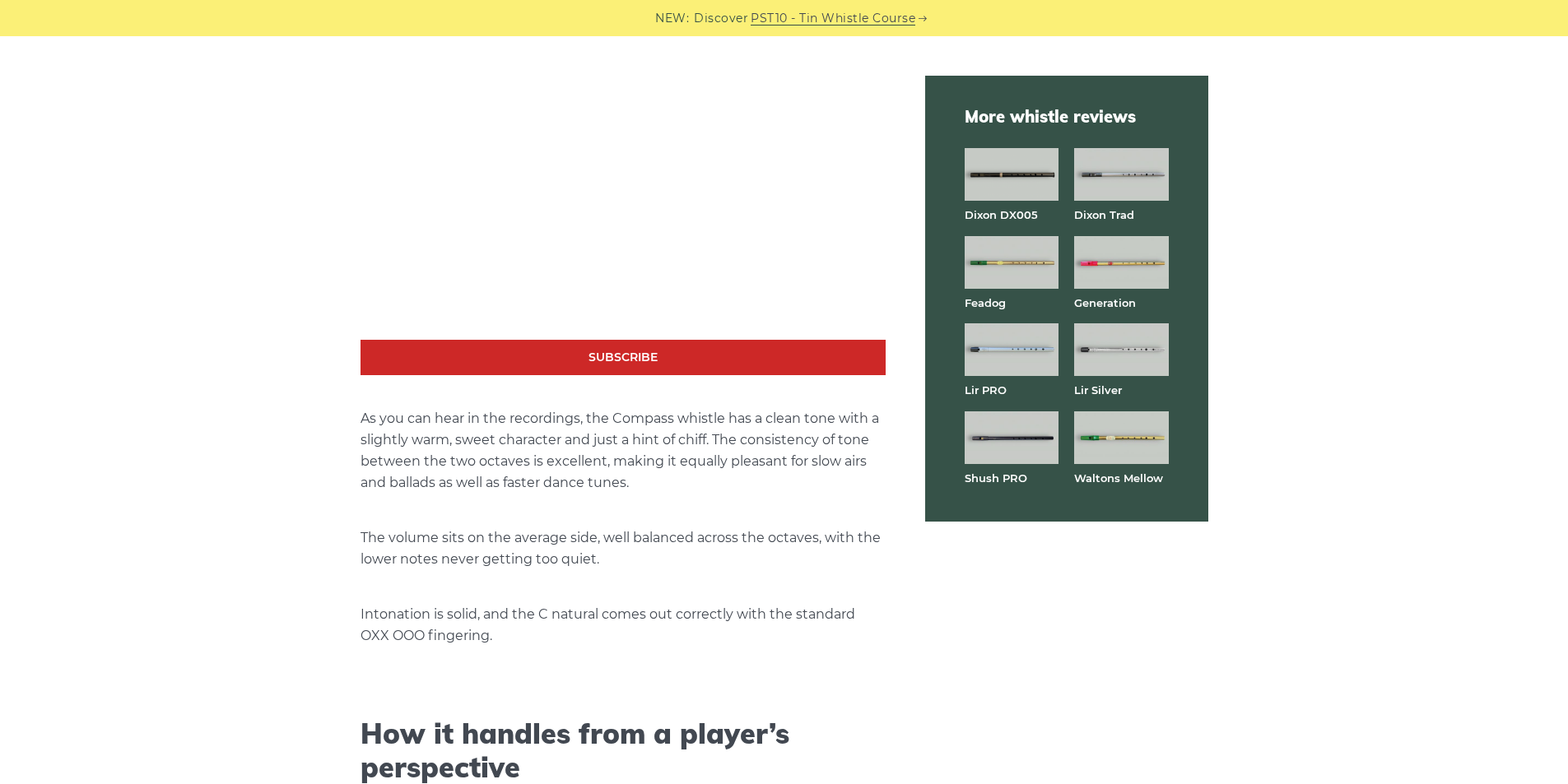
scroll to position [3182, 0]
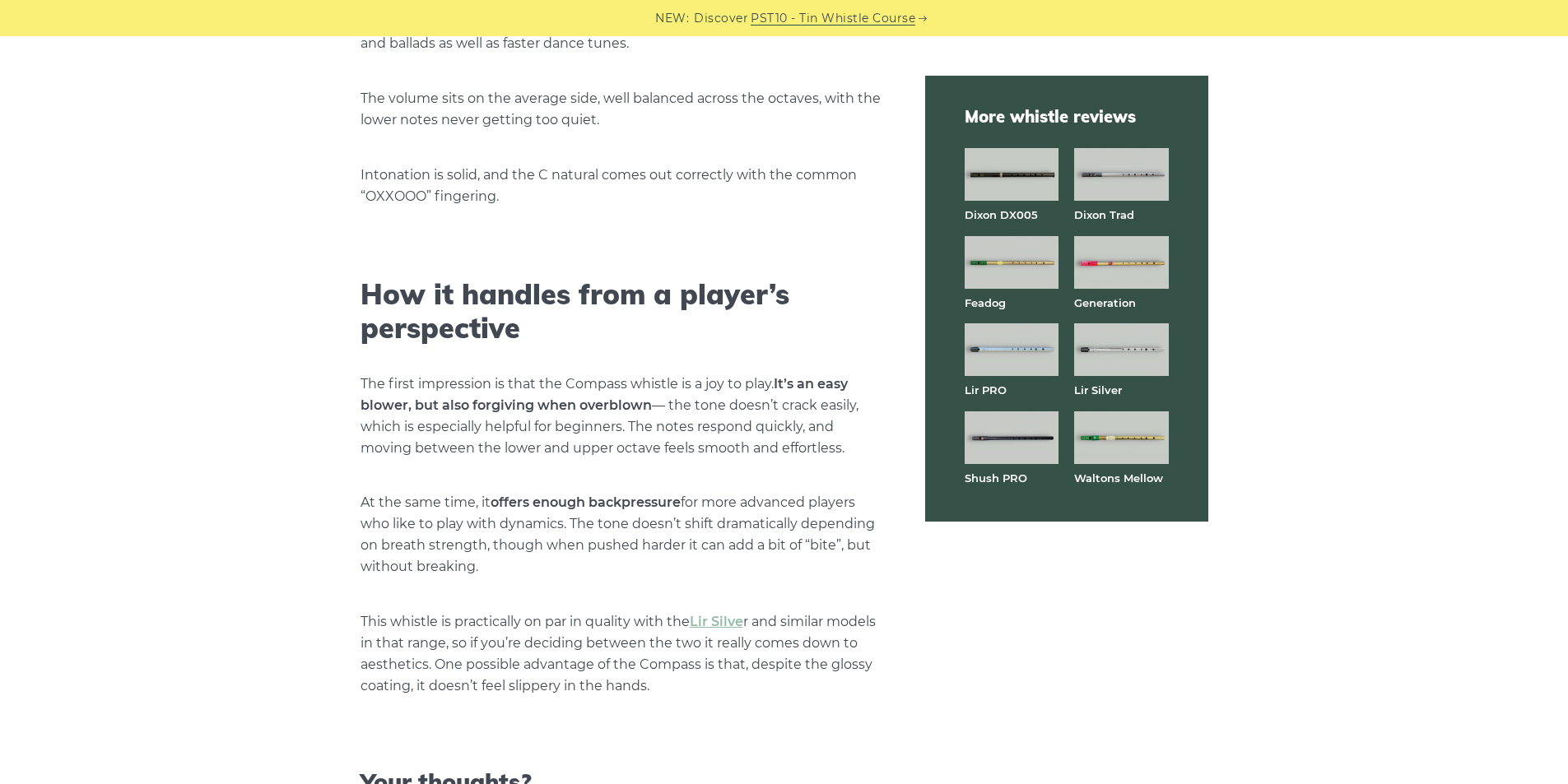
scroll to position [3620, 0]
